Goal: Task Accomplishment & Management: Manage account settings

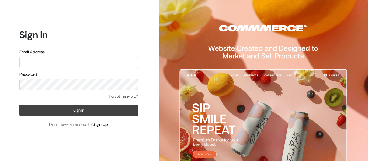
type input "pharmacy.kirti@gmail.com"
click at [54, 114] on button "Sign In" at bounding box center [78, 110] width 118 height 11
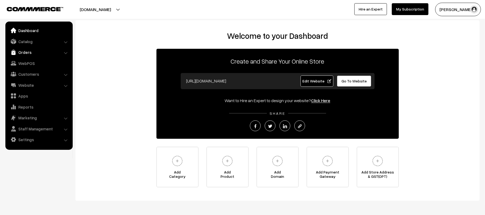
click at [25, 54] on link "Orders" at bounding box center [39, 52] width 64 height 10
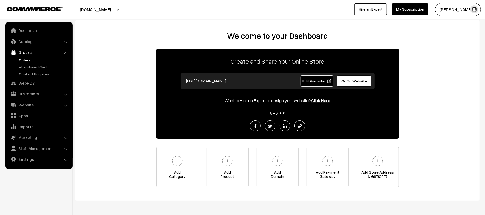
click at [26, 60] on link "Orders" at bounding box center [43, 60] width 53 height 6
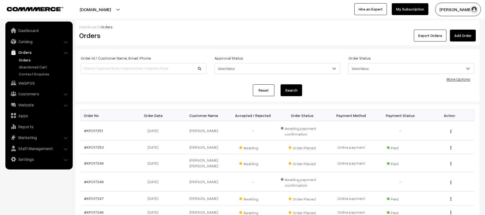
click at [168, 93] on div "Reset Search" at bounding box center [277, 90] width 393 height 12
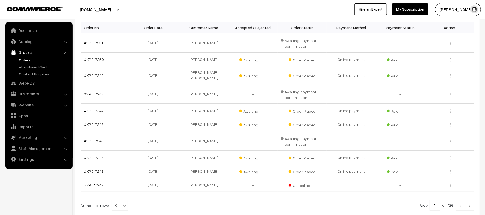
scroll to position [86, 0]
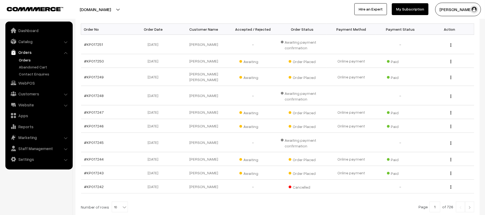
click at [474, 203] on div "Bulk Options Delete Selected Bulk Options Order No Order Date Customer Name Acc…" at bounding box center [277, 122] width 404 height 208
click at [467, 206] on img at bounding box center [469, 207] width 5 height 3
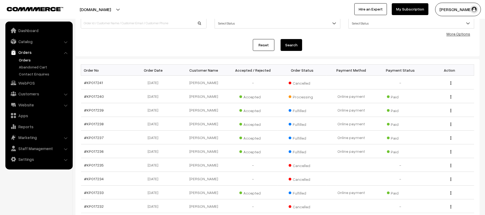
scroll to position [51, 0]
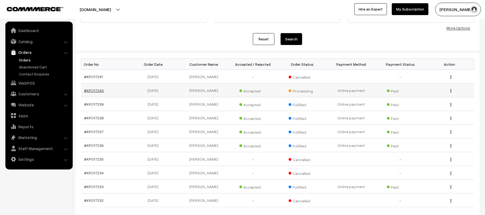
click at [96, 88] on link "#KP017240" at bounding box center [94, 90] width 20 height 5
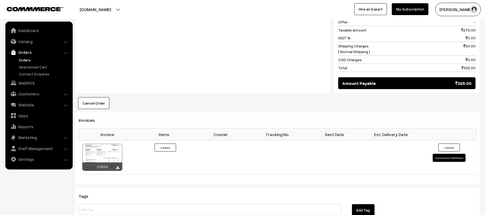
scroll to position [330, 0]
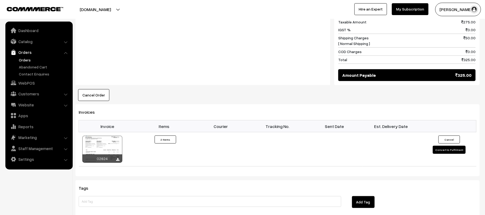
scroll to position [339, 0]
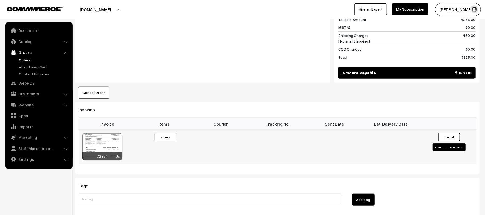
click at [441, 143] on button "Convert to Fulfilment" at bounding box center [449, 147] width 33 height 8
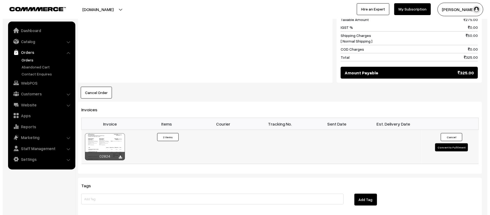
scroll to position [341, 0]
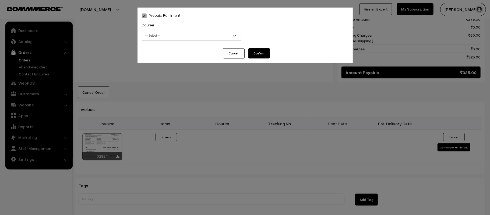
click at [100, 55] on div "Prepaid Fulfilment Courier -- Select -- Shiprocket WareIQ iCarry Delhivery Amaz…" at bounding box center [245, 107] width 490 height 215
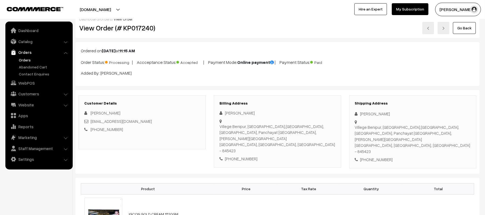
scroll to position [0, 0]
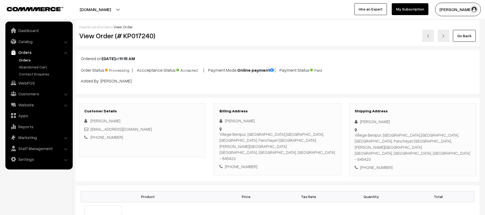
click at [375, 164] on div "+91 7060991928" at bounding box center [413, 167] width 116 height 6
copy div "7060991928"
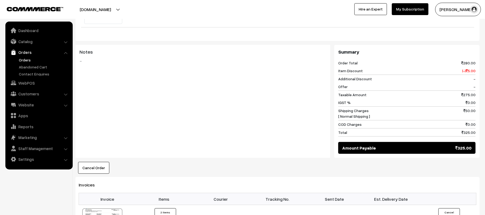
scroll to position [279, 0]
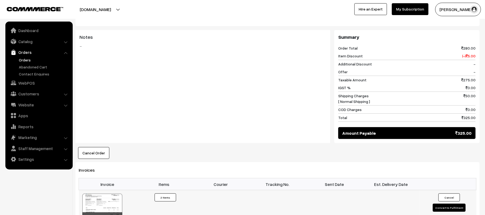
click at [439, 204] on button "Convert to Fulfilment" at bounding box center [449, 208] width 33 height 8
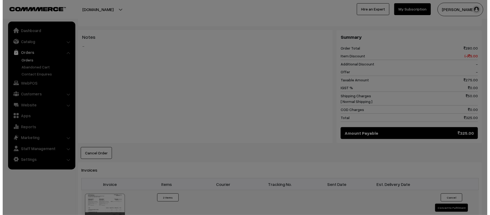
scroll to position [279, 0]
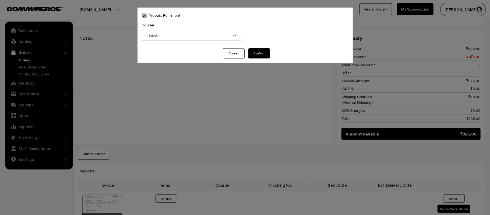
click at [199, 37] on span "-- Select --" at bounding box center [191, 35] width 99 height 9
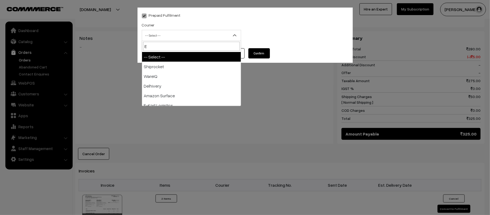
type input "E-"
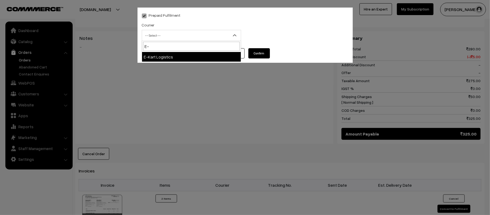
select select "6"
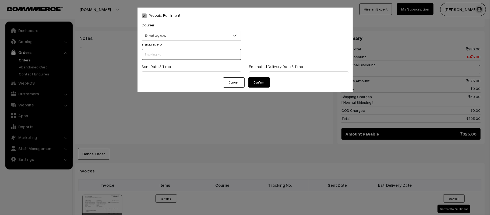
scroll to position [0, 0]
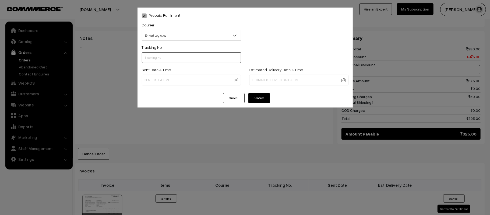
paste input "PAXP9000213093"
type input "PAXP9000213093"
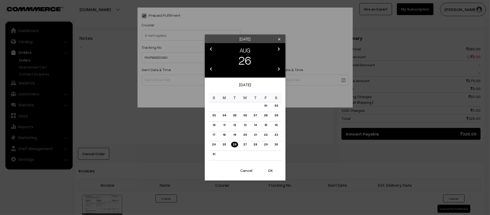
click at [217, 80] on body "Thank you for showing interest. Our team will call you shortly. Close kirtiphar…" at bounding box center [245, 46] width 490 height 651
click at [245, 145] on link "27" at bounding box center [245, 145] width 7 height 6
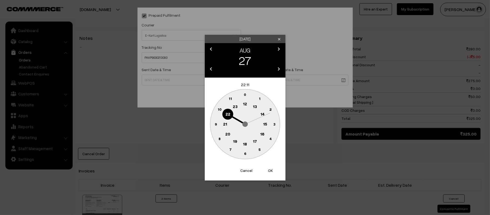
click at [244, 101] on text "12" at bounding box center [245, 103] width 4 height 5
click at [212, 124] on circle at bounding box center [215, 123] width 11 height 11
type input "27-08-2025 12:45"
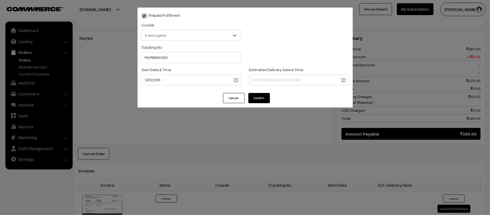
click at [306, 83] on body "Thank you for showing interest. Our team will call you shortly. Close kirtiphar…" at bounding box center [245, 46] width 490 height 651
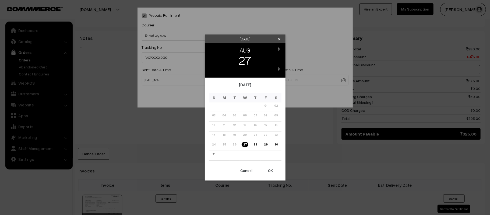
click at [282, 49] on icon "chevron_right" at bounding box center [279, 49] width 6 height 6
click at [236, 106] on link "02" at bounding box center [234, 106] width 7 height 6
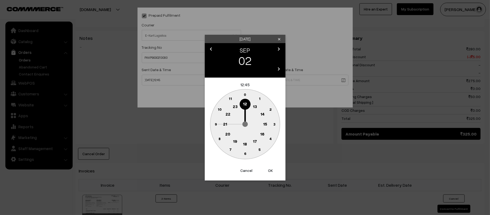
click at [223, 125] on text "21" at bounding box center [225, 123] width 4 height 5
click at [246, 158] on circle at bounding box center [245, 153] width 11 height 11
type input "02-09-2025 21:30"
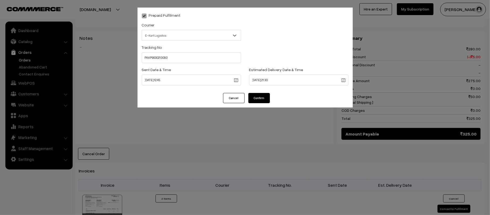
click at [262, 97] on button "Confirm" at bounding box center [259, 98] width 22 height 10
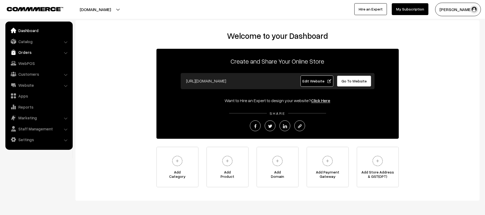
click at [25, 55] on link "Orders" at bounding box center [39, 52] width 64 height 10
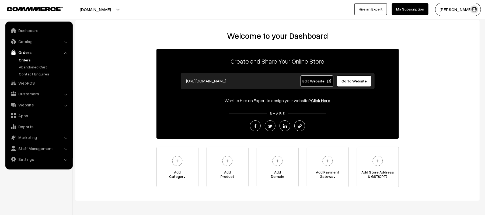
click at [22, 61] on link "Orders" at bounding box center [43, 60] width 53 height 6
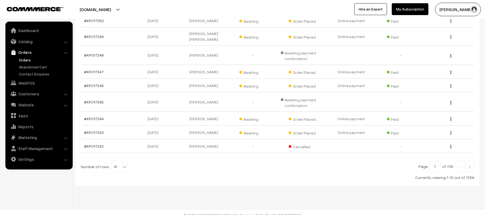
scroll to position [129, 0]
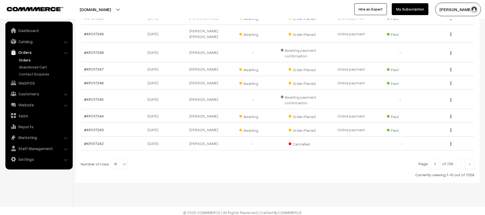
click at [473, 161] on link at bounding box center [469, 163] width 9 height 11
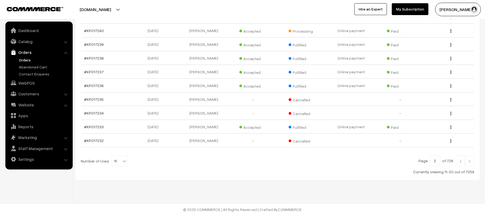
scroll to position [107, 0]
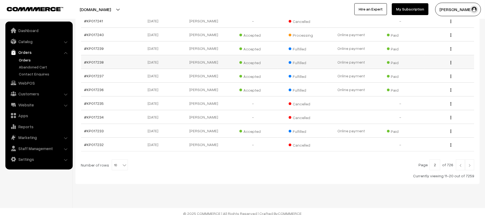
click at [450, 64] on img "button" at bounding box center [450, 62] width 1 height 3
click at [430, 73] on link "View" at bounding box center [427, 70] width 46 height 12
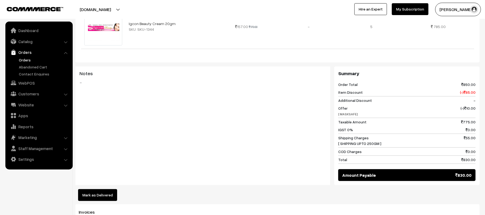
scroll to position [251, 0]
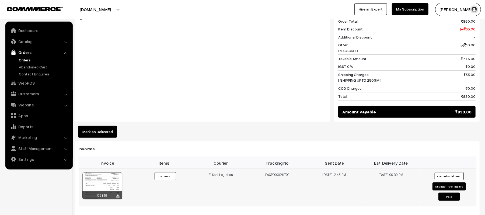
click at [445, 182] on button "Change Tracking Info" at bounding box center [448, 186] width 33 height 8
select select "6"
type input "PAXP9000211790"
type input "25-08-2025 12:45"
type input "31-08-2025 21:30"
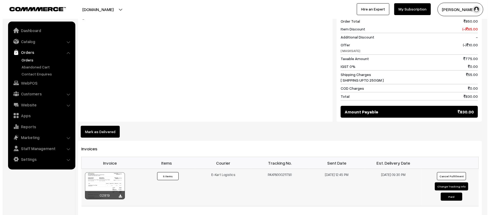
scroll to position [251, 0]
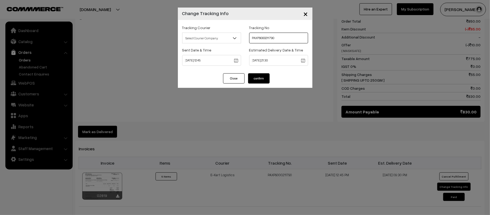
click at [274, 39] on input "PAXP9000211790" at bounding box center [278, 38] width 59 height 11
paste input "3090"
type input "PAXP9000213090"
click at [207, 61] on body "Thank you for showing interest. Our team will call you shortly. Close kirtiphar…" at bounding box center [245, 68] width 490 height 638
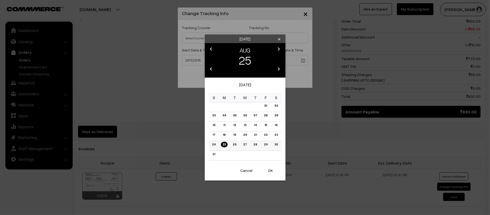
click at [246, 145] on link "27" at bounding box center [245, 145] width 7 height 6
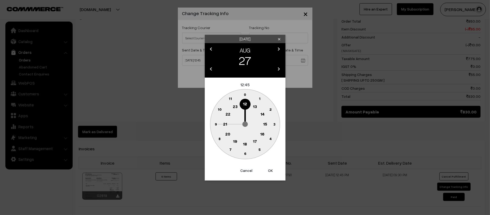
click at [269, 172] on button "OK" at bounding box center [271, 170] width 22 height 12
click at [271, 170] on button "OK" at bounding box center [271, 170] width 22 height 12
type input "27-08-2025 12:45"
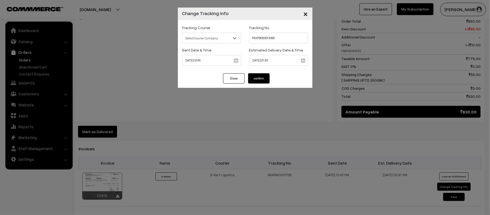
click at [275, 59] on body "Thank you for showing interest. Our team will call you shortly. Close kirtiphar…" at bounding box center [245, 68] width 490 height 638
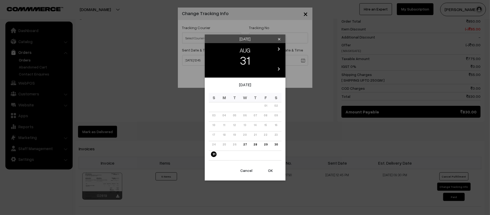
click at [282, 48] on icon "chevron_right" at bounding box center [279, 49] width 6 height 6
click at [242, 106] on link "03" at bounding box center [245, 106] width 6 height 6
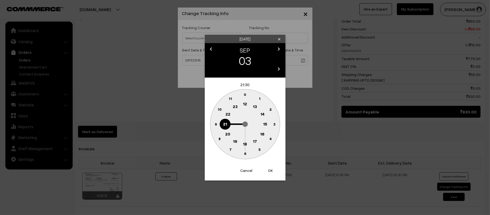
click at [272, 173] on button "OK" at bounding box center [271, 170] width 22 height 12
type input "03-09-2025 21:30"
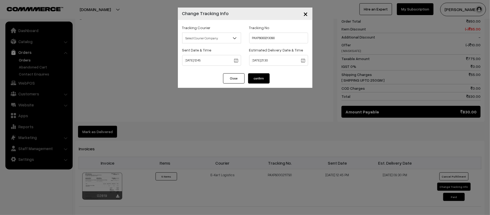
click at [264, 73] on button "confirm" at bounding box center [259, 78] width 22 height 10
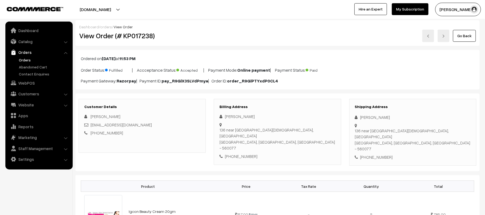
click at [23, 59] on link "Orders" at bounding box center [43, 60] width 53 height 6
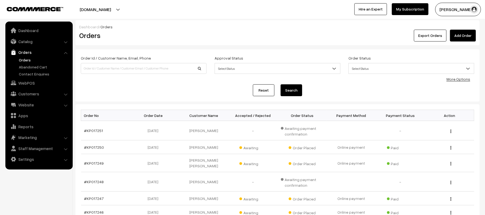
click at [163, 19] on div "Dashboard / Orders Orders Export Orders Add Order Order Id / Customer Name, Ema…" at bounding box center [242, 173] width 485 height 347
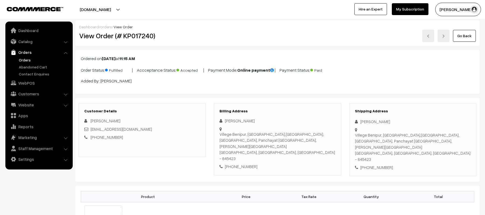
scroll to position [279, 0]
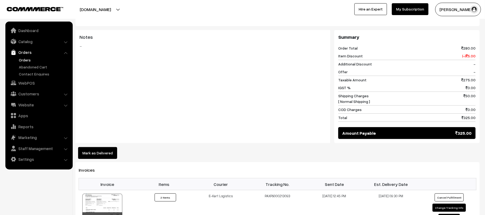
click at [24, 62] on link "Orders" at bounding box center [43, 60] width 53 height 6
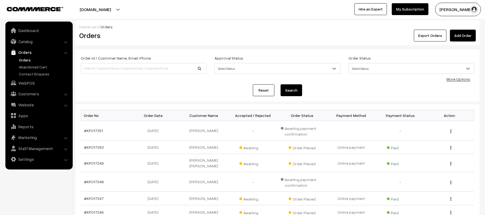
scroll to position [93, 0]
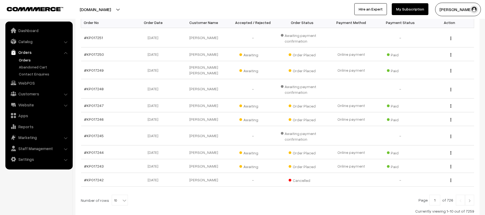
click at [472, 199] on img at bounding box center [469, 200] width 5 height 3
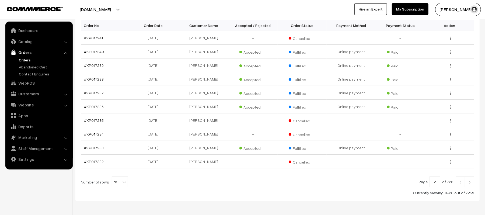
scroll to position [106, 0]
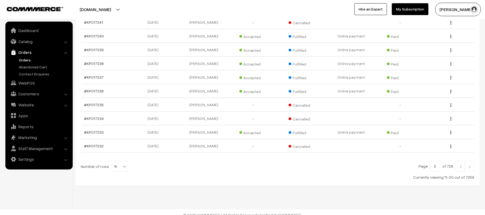
click at [459, 170] on link at bounding box center [460, 166] width 9 height 11
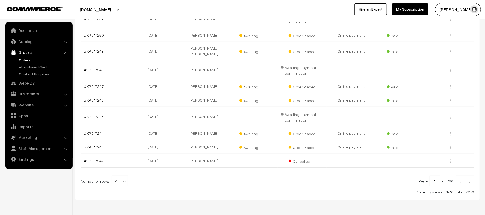
scroll to position [113, 0]
click at [94, 131] on link "#KP017244" at bounding box center [94, 132] width 20 height 5
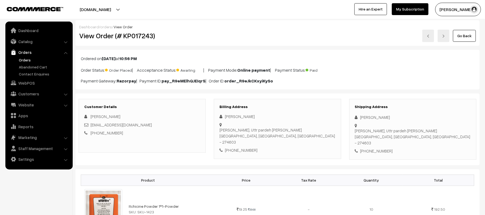
click at [175, 118] on div "[PERSON_NAME]" at bounding box center [142, 116] width 116 height 6
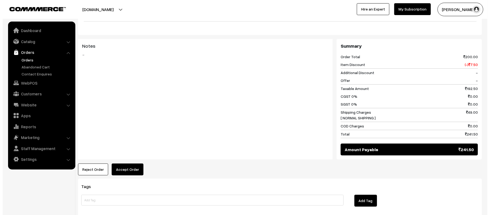
scroll to position [215, 0]
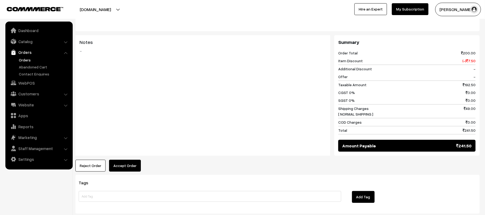
click at [124, 169] on div "Dashboard / orders / View Order View Order (# KP017243) Go Back Ordered on Aug …" at bounding box center [277, 9] width 404 height 408
click at [124, 160] on button "Accept Order" at bounding box center [125, 166] width 32 height 12
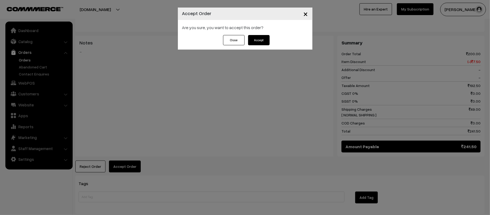
click at [256, 41] on button "Accept" at bounding box center [259, 40] width 22 height 10
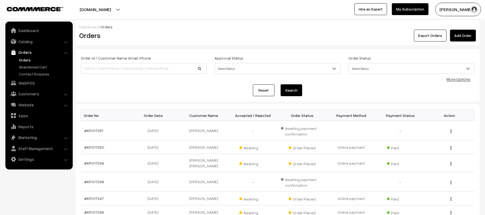
scroll to position [113, 0]
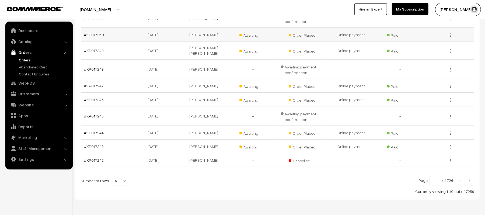
click at [122, 37] on td "#KP017250" at bounding box center [105, 35] width 49 height 14
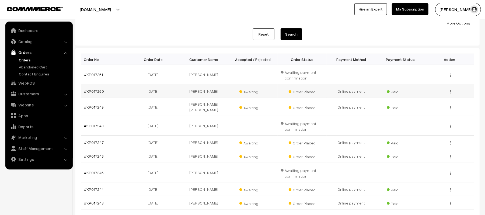
scroll to position [55, 0]
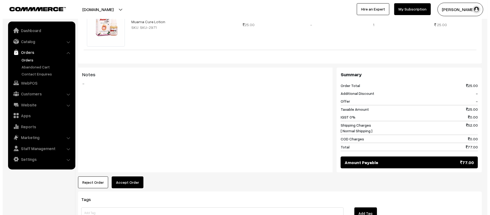
scroll to position [208, 0]
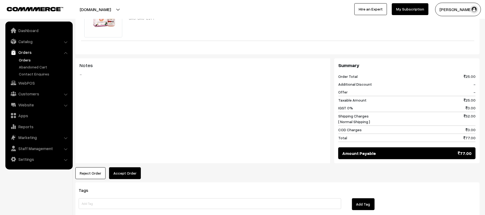
click at [125, 168] on button "Accept Order" at bounding box center [125, 173] width 32 height 12
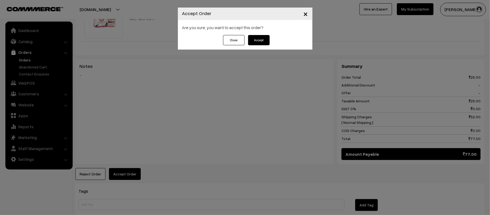
click at [258, 41] on button "Accept" at bounding box center [259, 40] width 22 height 10
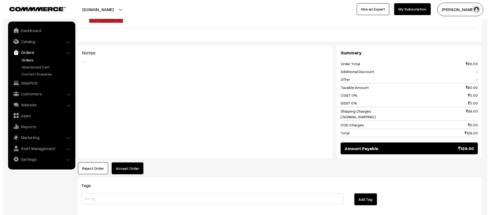
scroll to position [216, 0]
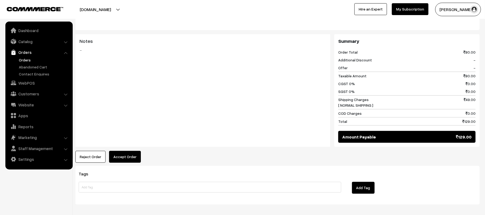
click at [131, 159] on button "Accept Order" at bounding box center [125, 157] width 32 height 12
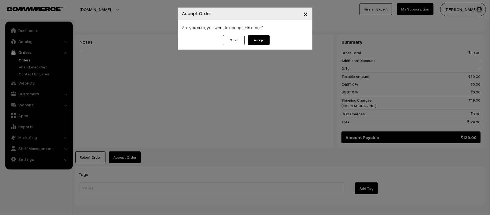
click at [255, 40] on button "Accept" at bounding box center [259, 40] width 22 height 10
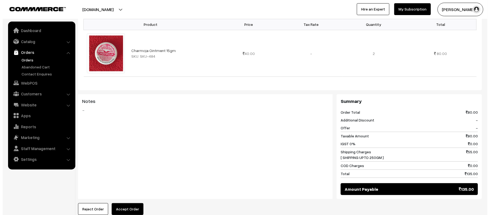
scroll to position [226, 0]
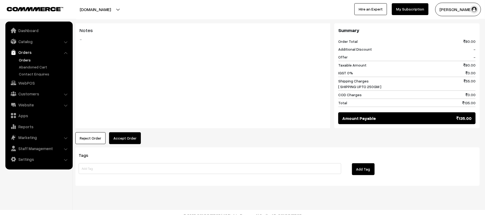
click at [126, 132] on button "Accept Order" at bounding box center [125, 138] width 32 height 12
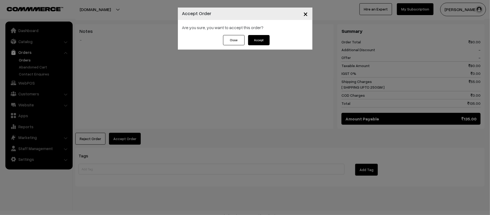
click at [263, 41] on button "Accept" at bounding box center [259, 40] width 22 height 10
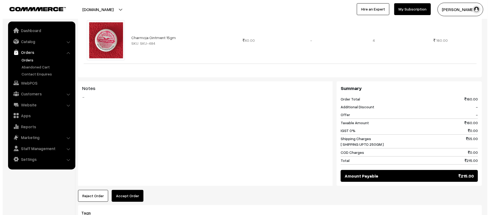
scroll to position [211, 0]
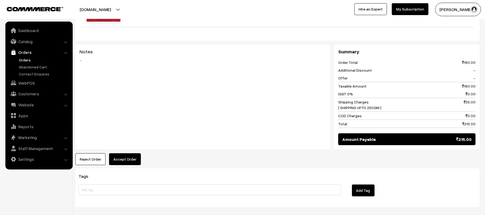
click at [122, 159] on button "Accept Order" at bounding box center [125, 159] width 32 height 12
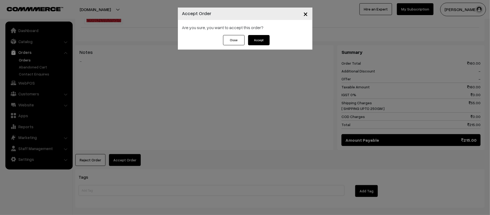
click at [266, 41] on button "Accept" at bounding box center [259, 40] width 22 height 10
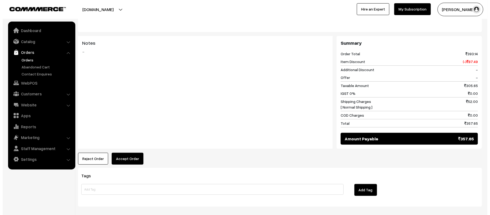
scroll to position [219, 0]
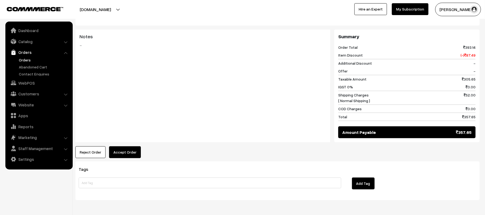
click at [125, 146] on button "Accept Order" at bounding box center [125, 152] width 32 height 12
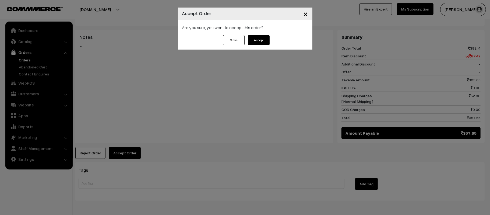
click at [255, 35] on button "Accept" at bounding box center [259, 40] width 22 height 10
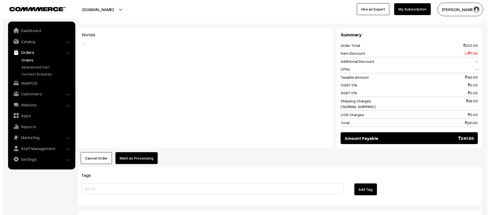
scroll to position [223, 0]
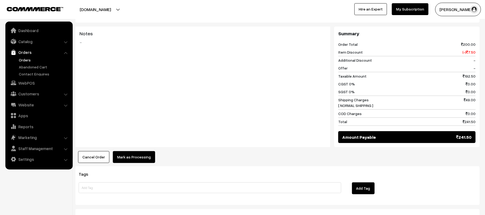
click at [145, 154] on button "Mark as Processing" at bounding box center [134, 157] width 42 height 12
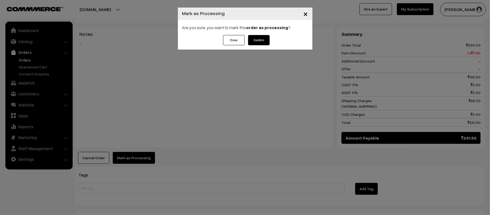
click at [261, 38] on button "Confirm" at bounding box center [259, 40] width 22 height 10
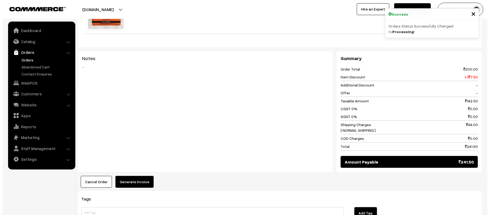
scroll to position [212, 0]
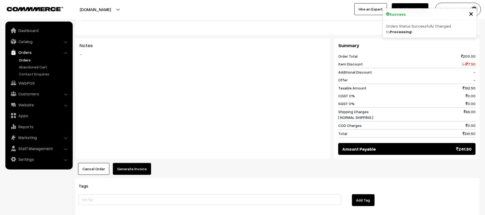
click at [134, 163] on button "Generate Invoice" at bounding box center [132, 169] width 38 height 12
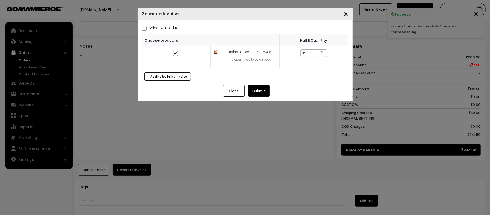
click at [260, 92] on button "Submit" at bounding box center [259, 91] width 22 height 12
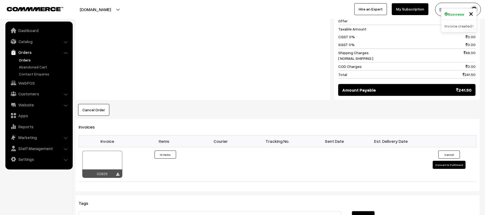
scroll to position [297, 0]
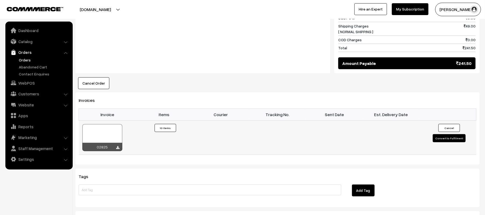
click at [120, 143] on div "02825" at bounding box center [102, 147] width 40 height 8
click at [117, 146] on icon at bounding box center [117, 147] width 3 height 3
click at [183, 45] on div "Notes -" at bounding box center [202, 13] width 255 height 121
click at [271, 33] on div "Notes -" at bounding box center [202, 13] width 255 height 121
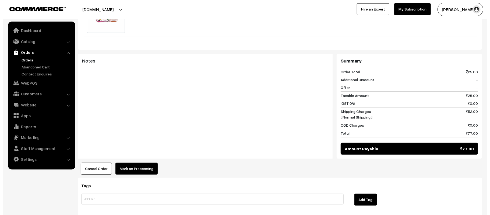
scroll to position [240, 0]
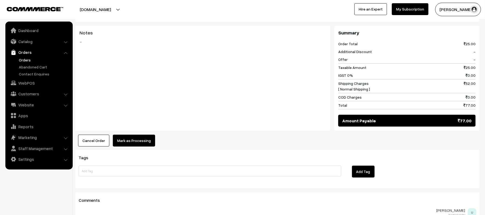
click at [136, 135] on button "Mark as Processing" at bounding box center [134, 141] width 42 height 12
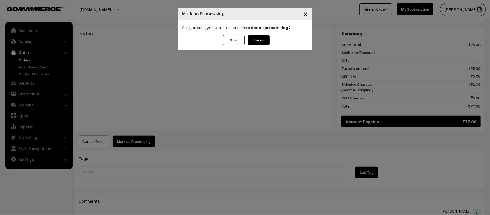
click at [263, 40] on button "Confirm" at bounding box center [259, 40] width 22 height 10
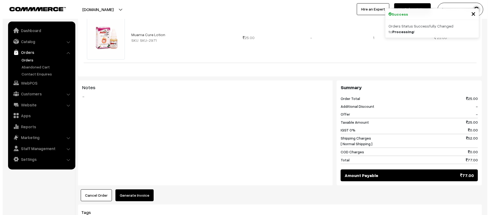
scroll to position [188, 0]
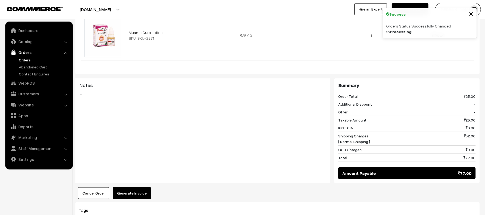
click at [131, 187] on button "Generate Invoice" at bounding box center [132, 193] width 38 height 12
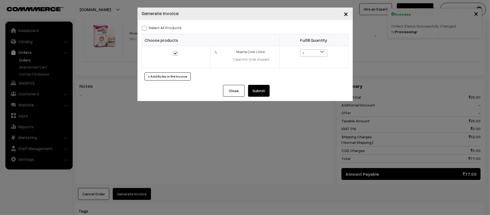
click at [263, 86] on button "Submit" at bounding box center [259, 91] width 22 height 12
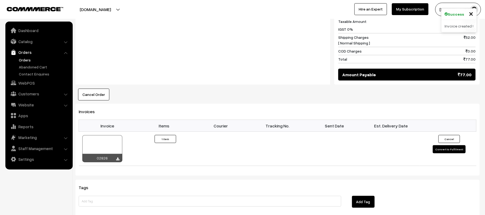
scroll to position [288, 0]
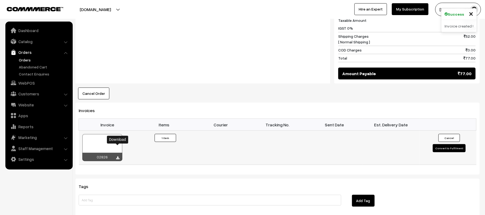
click at [119, 156] on icon at bounding box center [117, 157] width 3 height 3
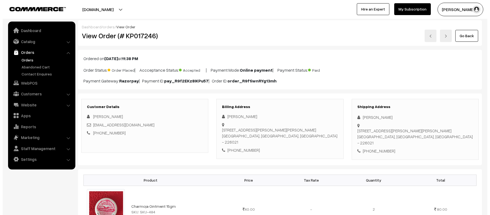
scroll to position [216, 0]
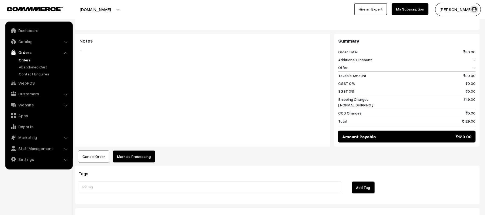
click at [125, 157] on button "Mark as Processing" at bounding box center [134, 156] width 42 height 12
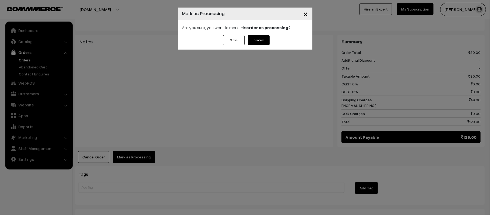
click at [261, 43] on button "Confirm" at bounding box center [259, 40] width 22 height 10
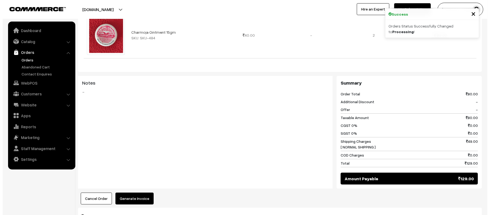
scroll to position [189, 0]
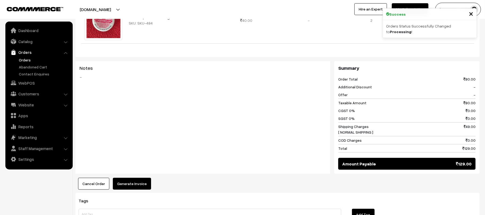
click at [134, 178] on div "Product Price Tax Rate Quantity Total Charmoja Ointment 15gm SKU: SKU-484 40.00" at bounding box center [277, 84] width 404 height 209
click at [136, 181] on button "Generate Invoice" at bounding box center [132, 184] width 38 height 12
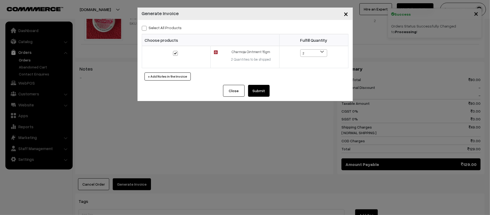
click at [260, 94] on button "Submit" at bounding box center [259, 91] width 22 height 12
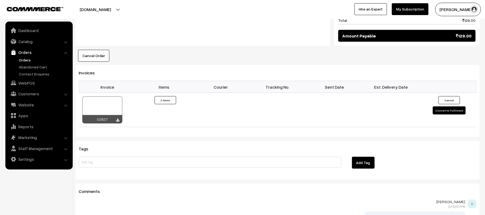
scroll to position [320, 0]
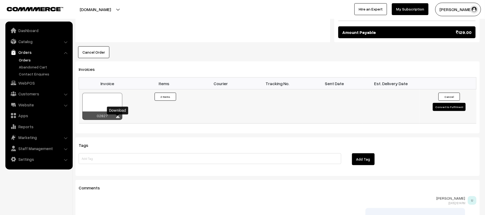
click at [118, 118] on icon at bounding box center [117, 116] width 3 height 3
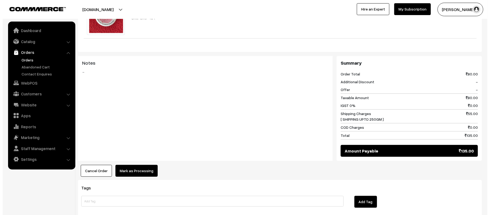
scroll to position [235, 0]
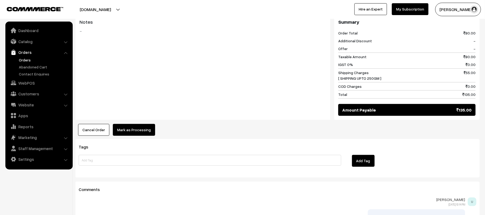
click at [138, 126] on button "Mark as Processing" at bounding box center [134, 130] width 42 height 12
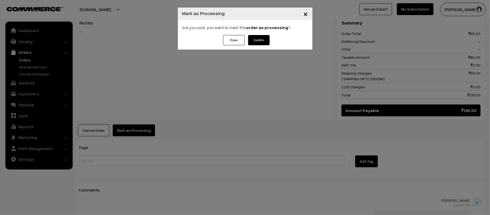
click at [258, 44] on button "Confirm" at bounding box center [259, 40] width 22 height 10
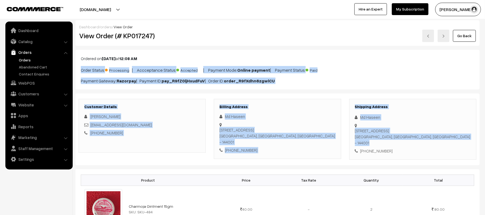
drag, startPoint x: 471, startPoint y: 55, endPoint x: 490, endPoint y: 131, distance: 78.7
click at [485, 131] on html "Thank you for showing interest. Our team will call you shortly. Close kirtiphar…" at bounding box center [242, 107] width 485 height 215
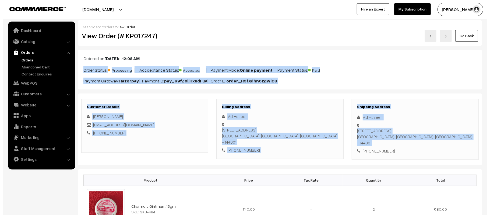
scroll to position [188, 0]
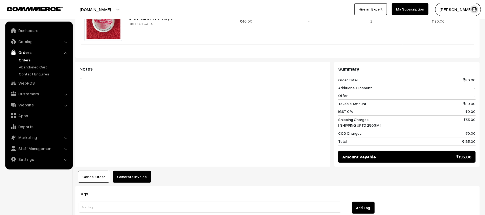
click at [119, 174] on button "Generate Invoice" at bounding box center [132, 177] width 38 height 12
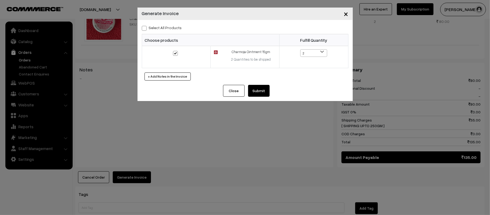
click at [265, 102] on div "× Generate Invoice Select All Products Choose products Fulfill Quantity 2 1 2" at bounding box center [245, 107] width 490 height 215
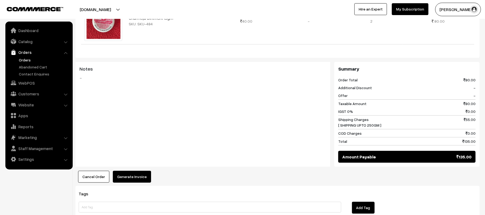
click at [124, 171] on button "Generate Invoice" at bounding box center [132, 177] width 38 height 12
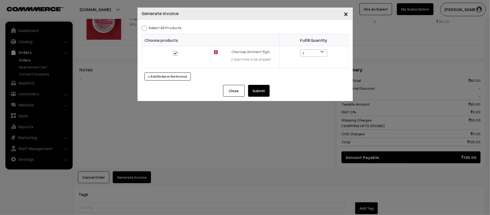
click at [272, 90] on div "Close Submit Back Fulfill Items" at bounding box center [245, 93] width 215 height 16
click at [263, 92] on button "Submit" at bounding box center [259, 91] width 22 height 12
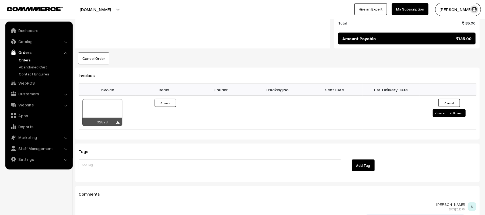
scroll to position [321, 0]
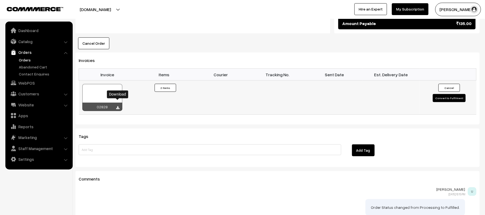
click at [117, 106] on icon at bounding box center [117, 107] width 3 height 3
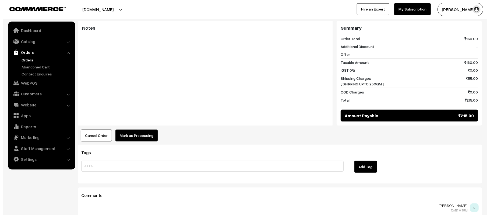
scroll to position [239, 0]
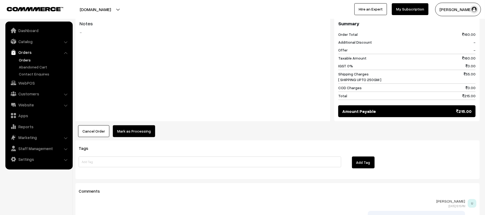
click at [127, 125] on button "Mark as Processing" at bounding box center [134, 131] width 42 height 12
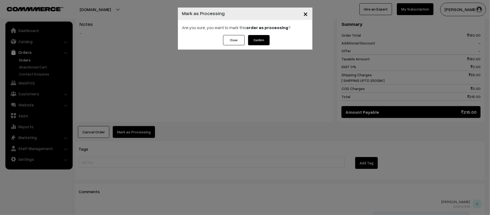
click at [256, 43] on button "Confirm" at bounding box center [259, 40] width 22 height 10
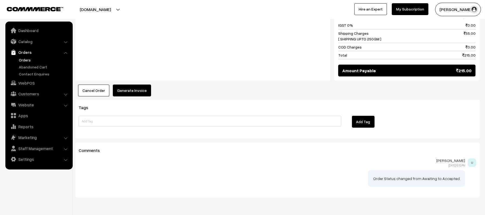
scroll to position [292, 0]
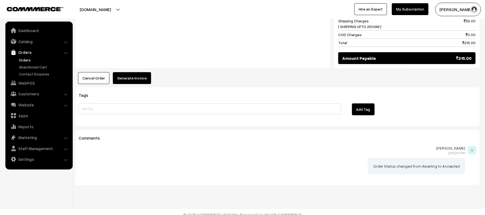
click at [129, 73] on button "Generate Invoice" at bounding box center [132, 78] width 38 height 12
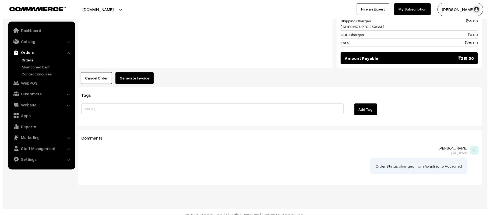
scroll to position [293, 0]
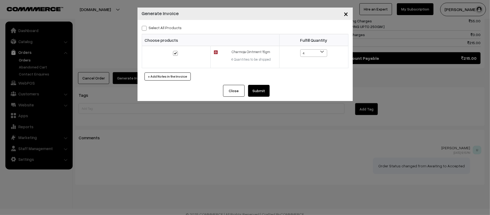
click at [260, 90] on button "Submit" at bounding box center [259, 91] width 22 height 12
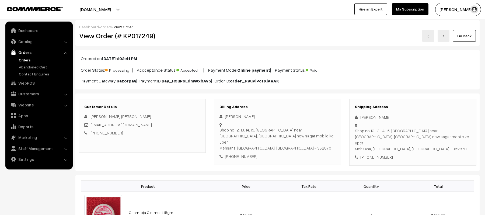
scroll to position [292, 0]
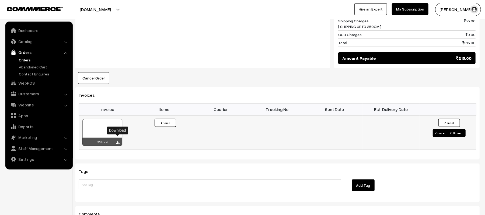
click at [118, 141] on icon at bounding box center [117, 142] width 3 height 3
click at [229, 39] on div "Notes -" at bounding box center [202, 16] width 255 height 105
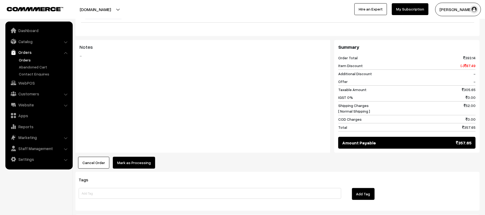
scroll to position [292, 0]
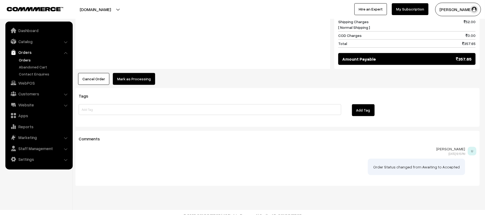
click at [138, 73] on button "Mark as Processing" at bounding box center [134, 79] width 42 height 12
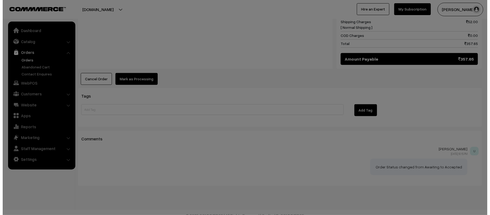
scroll to position [292, 0]
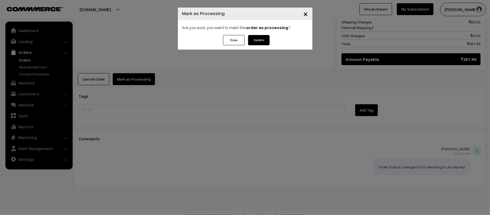
click at [261, 42] on button "Confirm" at bounding box center [259, 40] width 22 height 10
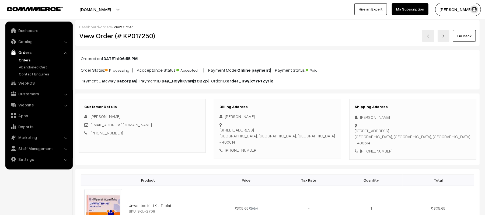
click at [232, 30] on div "Go Back" at bounding box center [345, 36] width 262 height 12
click at [309, 32] on div "Go Back" at bounding box center [345, 36] width 262 height 12
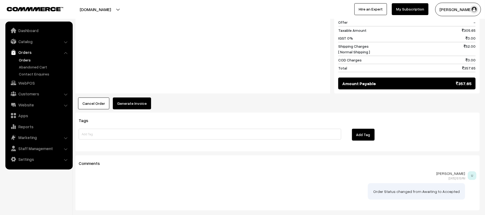
scroll to position [292, 0]
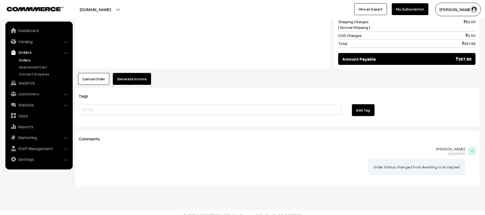
click at [138, 76] on button "Generate Invoice" at bounding box center [132, 79] width 38 height 12
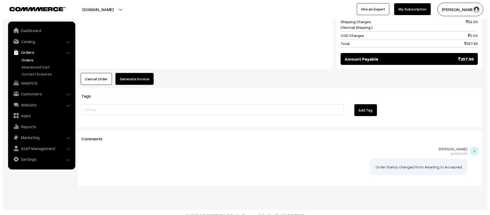
scroll to position [292, 0]
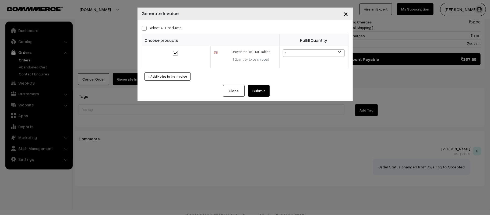
click at [259, 96] on button "Submit" at bounding box center [259, 91] width 22 height 12
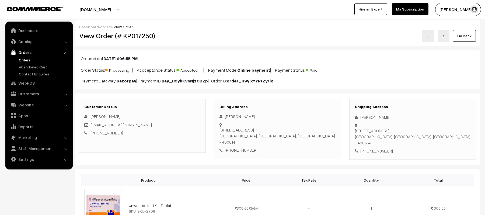
scroll to position [292, 0]
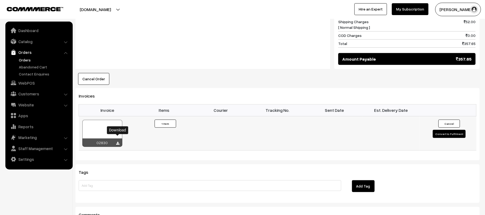
click at [117, 142] on icon at bounding box center [117, 143] width 3 height 3
click at [192, 34] on div "Notes -" at bounding box center [202, 12] width 255 height 113
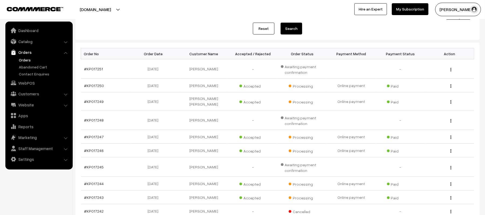
scroll to position [58, 0]
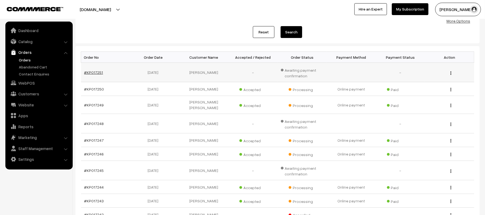
click at [90, 73] on link "#KP017251" at bounding box center [93, 72] width 19 height 5
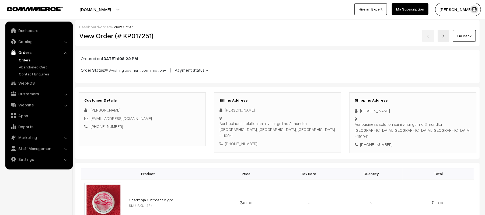
click at [302, 56] on p "Ordered on [DATE] 08:22 PM" at bounding box center [277, 58] width 393 height 6
click at [301, 41] on div "Go Back" at bounding box center [345, 36] width 262 height 12
click at [270, 32] on div "Go Back" at bounding box center [345, 36] width 262 height 12
click at [24, 63] on ul "Orders" at bounding box center [39, 67] width 65 height 20
click at [27, 89] on link "Customers" at bounding box center [39, 94] width 64 height 10
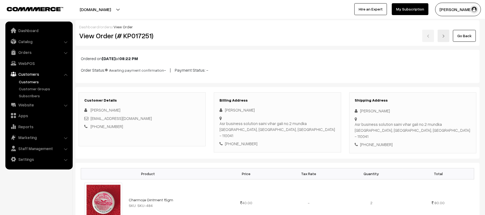
click at [25, 83] on link "Customers" at bounding box center [43, 82] width 53 height 6
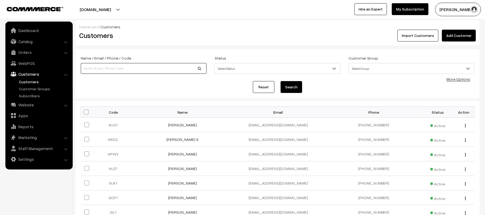
click at [112, 68] on input at bounding box center [144, 68] width 126 height 11
type input "JHASALONI2001@GMAIL.COM"
click at [281, 81] on button "Search" at bounding box center [292, 87] width 22 height 12
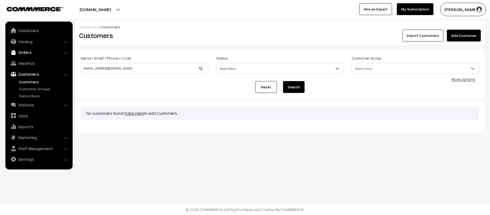
click at [24, 51] on link "Orders" at bounding box center [39, 52] width 64 height 10
click at [30, 68] on link "Abandoned Cart" at bounding box center [43, 67] width 53 height 6
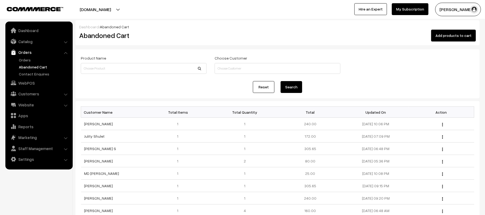
click at [139, 91] on div "Reset Search" at bounding box center [277, 87] width 393 height 12
click at [99, 125] on link "[PERSON_NAME]" at bounding box center [98, 123] width 29 height 5
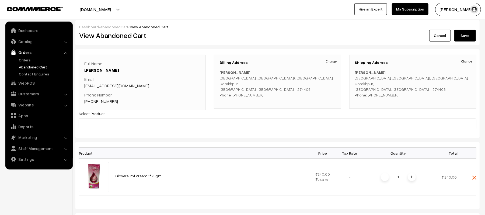
click at [403, 107] on div "Shipping Address Change Meraj Ansari Tamkuhi road (Seorahi), New pal sabji mand…" at bounding box center [412, 82] width 127 height 54
click at [386, 96] on p "Meraj Ansari Tamkuhi road (Seorahi), New pal sabji mandi road Gorakhpur, Uttar …" at bounding box center [413, 83] width 116 height 28
copy p "9838418438"
click at [405, 99] on div "Shipping Address Change Meraj Ansari Tamkuhi road (Seorahi), New pal sabji mand…" at bounding box center [412, 82] width 127 height 54
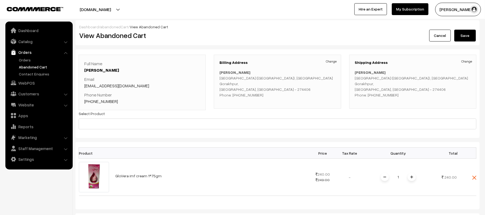
click at [31, 65] on link "Abandoned Cart" at bounding box center [43, 67] width 53 height 6
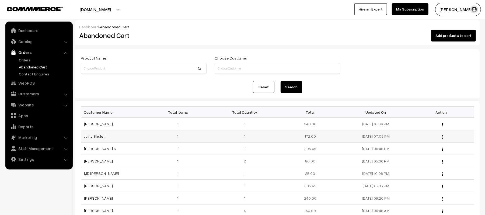
click at [85, 136] on link "Julity Shulet" at bounding box center [94, 136] width 20 height 5
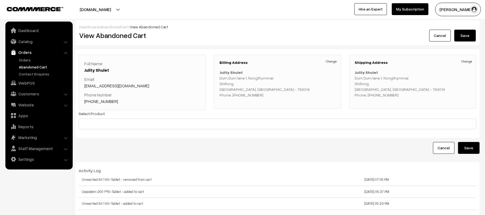
click at [197, 151] on div "Convert to Order" at bounding box center [174, 148] width 206 height 12
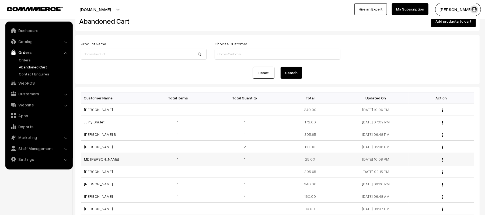
scroll to position [29, 0]
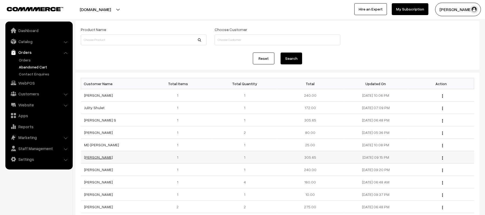
click at [90, 157] on link "[PERSON_NAME]" at bounding box center [98, 157] width 29 height 5
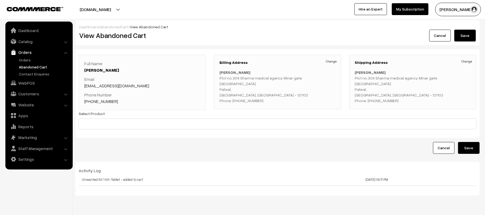
click at [377, 97] on p "Sabir Qadiri Plot no.304 Sharma medical agency Minar gate OLD GT Road Palwal Pa…" at bounding box center [413, 86] width 116 height 34
copy p "9991740207"
click at [34, 64] on link "Abandoned Cart" at bounding box center [43, 67] width 53 height 6
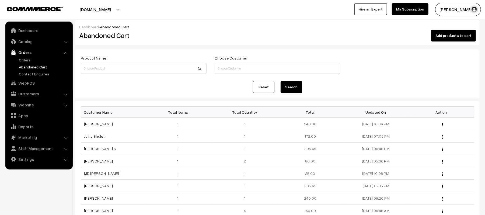
click at [152, 84] on div "Reset Search" at bounding box center [277, 87] width 393 height 12
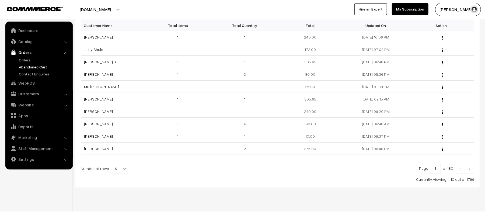
scroll to position [96, 0]
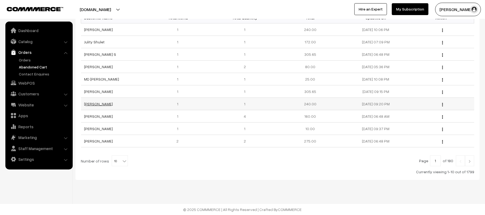
click at [94, 104] on link "Rupali Gupta" at bounding box center [98, 103] width 29 height 5
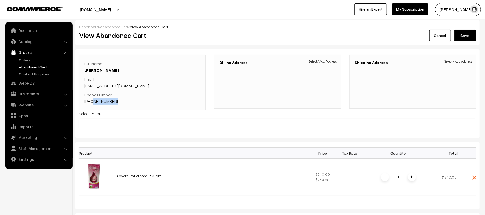
drag, startPoint x: 121, startPoint y: 103, endPoint x: 92, endPoint y: 107, distance: 29.6
click at [92, 107] on div "Full Name Rupali Gupta Email ag9320522@gmail.com Phone Number +91 9026029756" at bounding box center [142, 82] width 127 height 55
copy link "9026029756"
click at [22, 61] on link "Orders" at bounding box center [43, 60] width 53 height 6
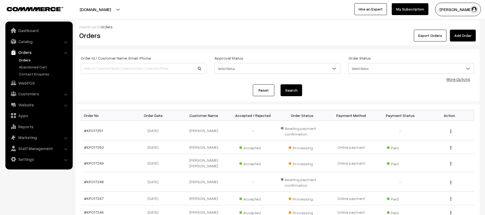
click at [118, 75] on div "Order Id / Customer Name, Email, Phone" at bounding box center [144, 66] width 134 height 22
click at [130, 69] on input at bounding box center [144, 68] width 126 height 11
paste input "9026029756"
type input "9026029756"
click at [281, 84] on button "Search" at bounding box center [292, 90] width 22 height 12
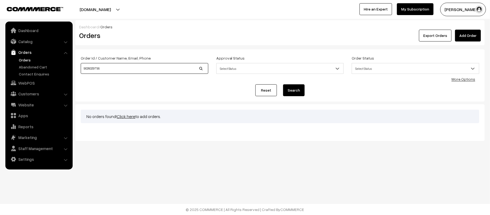
click at [130, 69] on input "9026029756" at bounding box center [145, 68] width 128 height 11
type input "RUPALI"
click at [283, 84] on button "Search" at bounding box center [294, 90] width 22 height 12
click at [21, 58] on link "Orders" at bounding box center [43, 60] width 53 height 6
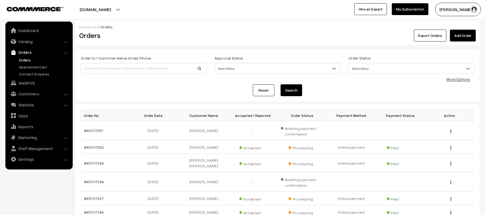
click at [155, 108] on div "Bulk Options Delete Selected Bulk Options Order No Order Date Customer Name Acc…" at bounding box center [277, 208] width 404 height 208
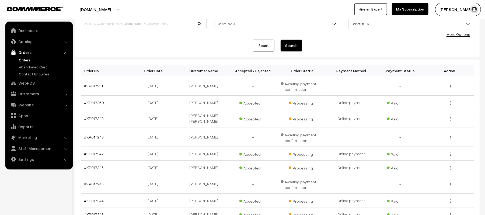
scroll to position [57, 0]
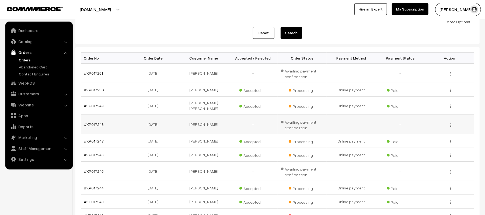
click at [92, 122] on link "#KP017248" at bounding box center [94, 124] width 20 height 5
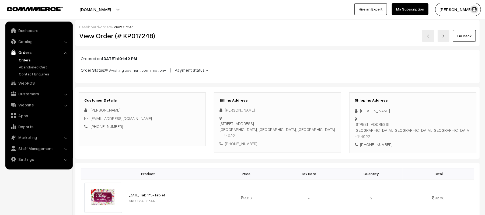
click at [159, 132] on div "Customer Details Ashish Sharma ashishnevaan5@gmail.com +91 9988729198" at bounding box center [142, 119] width 127 height 54
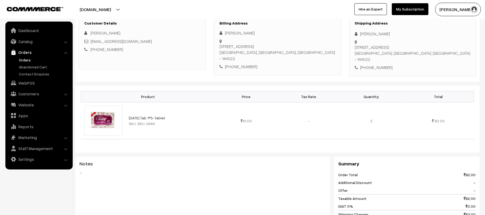
scroll to position [86, 0]
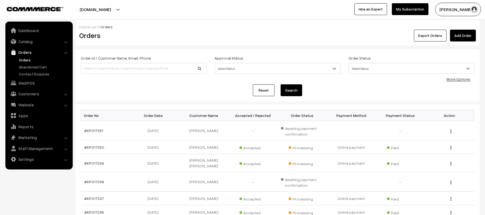
scroll to position [57, 0]
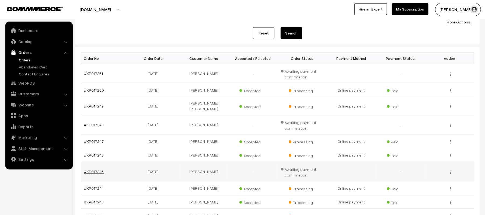
click at [95, 169] on link "#KP017245" at bounding box center [94, 171] width 20 height 5
click at [127, 155] on td "#KP017246" at bounding box center [105, 156] width 49 height 14
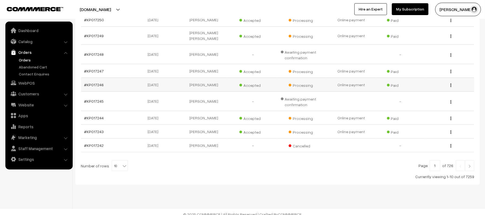
scroll to position [128, 0]
click at [472, 160] on link at bounding box center [469, 164] width 9 height 11
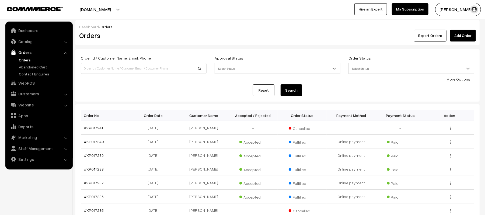
scroll to position [85, 0]
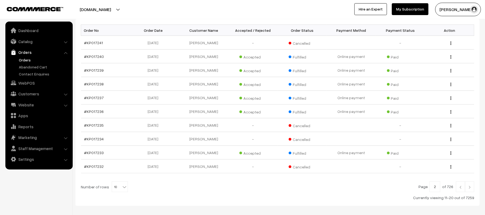
click at [468, 190] on link at bounding box center [469, 186] width 9 height 11
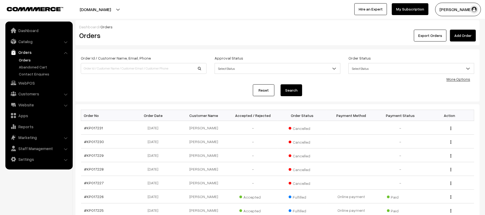
click at [161, 77] on div "Order Id / Customer Name, Email, Phone" at bounding box center [144, 66] width 134 height 22
